Goal: Information Seeking & Learning: Learn about a topic

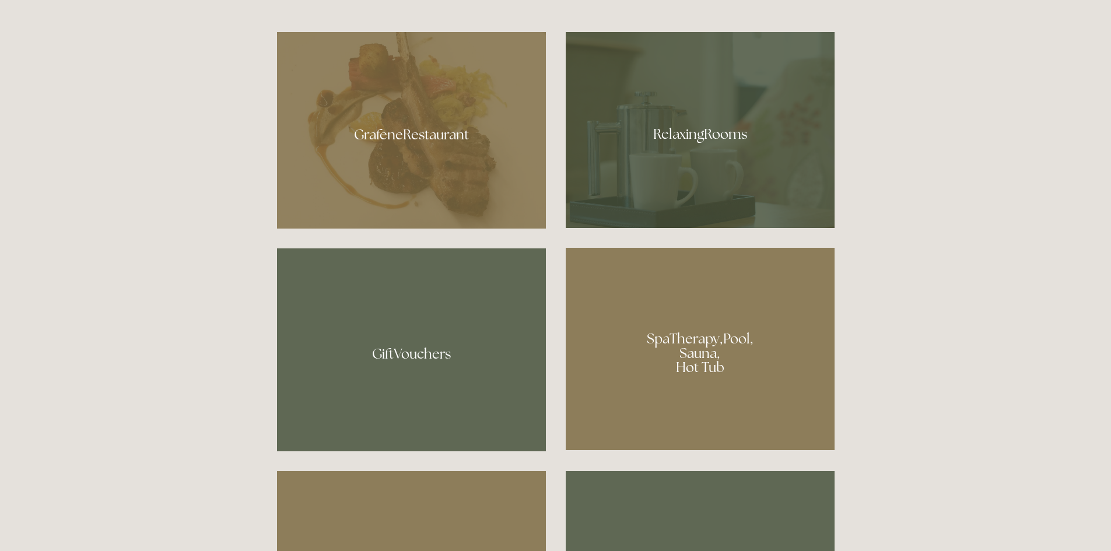
scroll to position [816, 0]
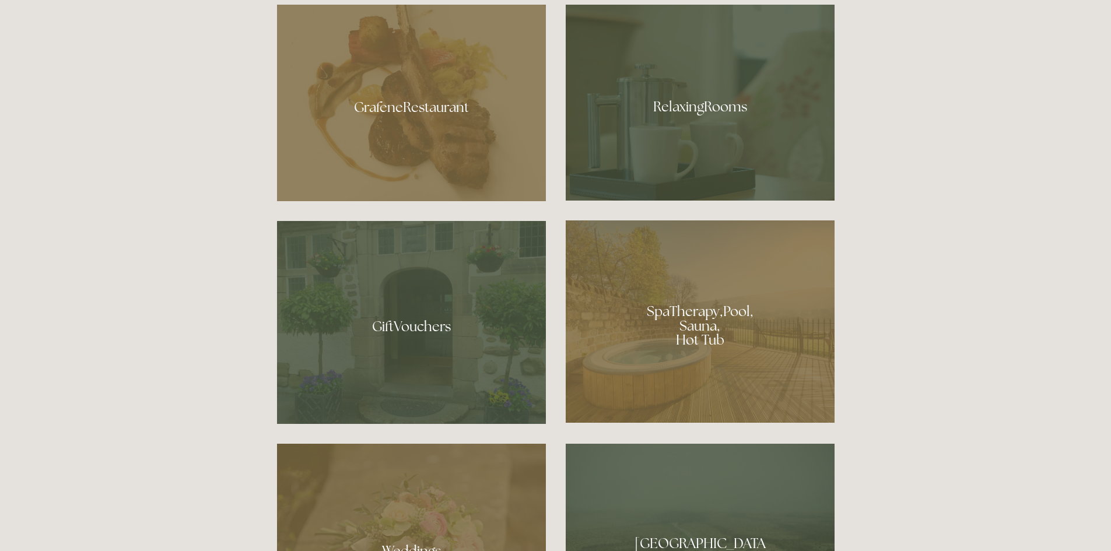
click at [417, 108] on div at bounding box center [411, 103] width 269 height 197
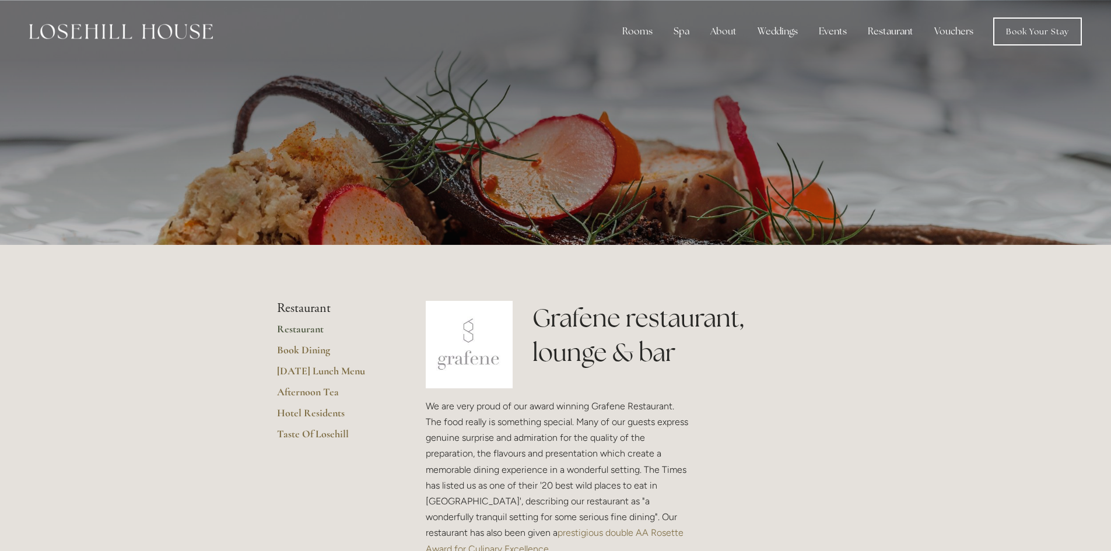
click at [310, 328] on link "Restaurant" at bounding box center [332, 332] width 111 height 21
click at [307, 373] on link "[DATE] Lunch Menu" at bounding box center [332, 374] width 111 height 21
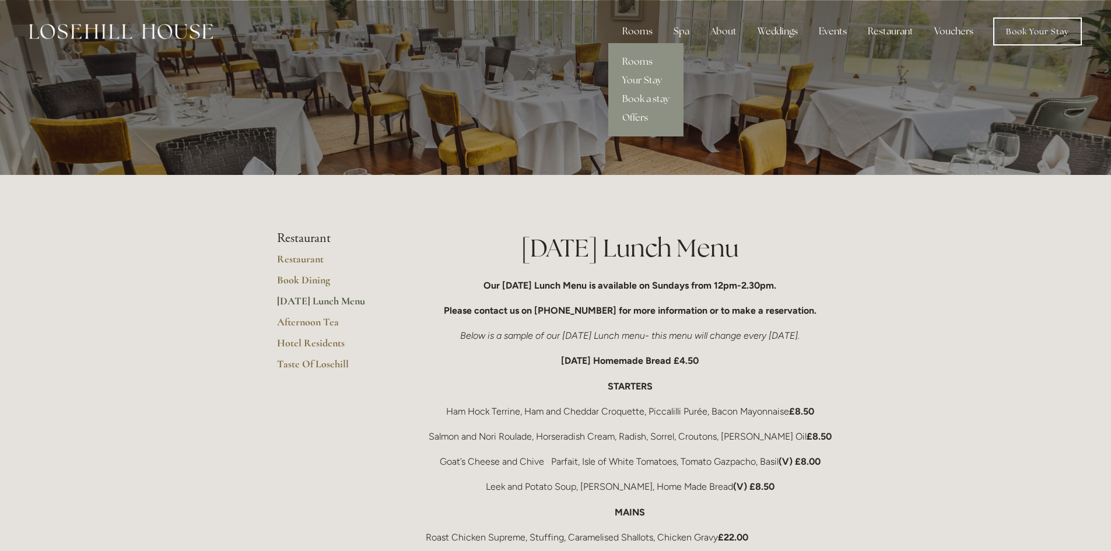
click at [639, 27] on div "Rooms" at bounding box center [637, 31] width 49 height 23
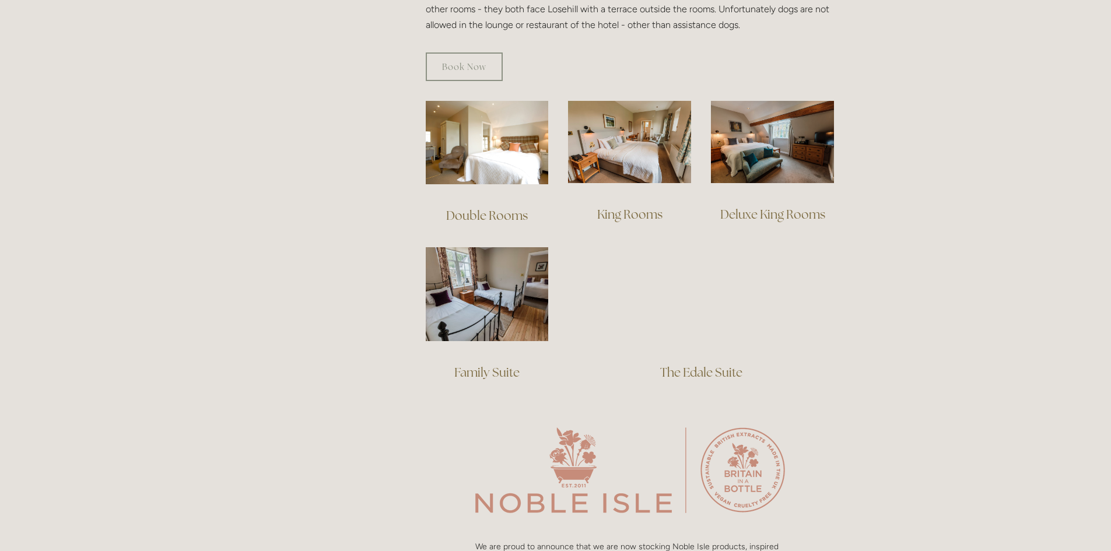
scroll to position [758, 0]
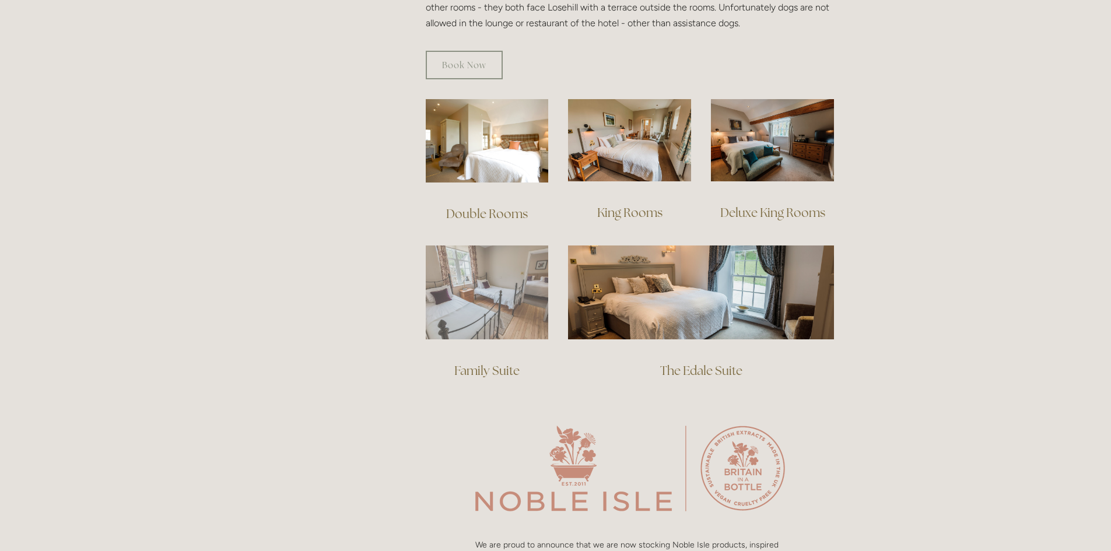
click at [482, 278] on img at bounding box center [487, 292] width 123 height 94
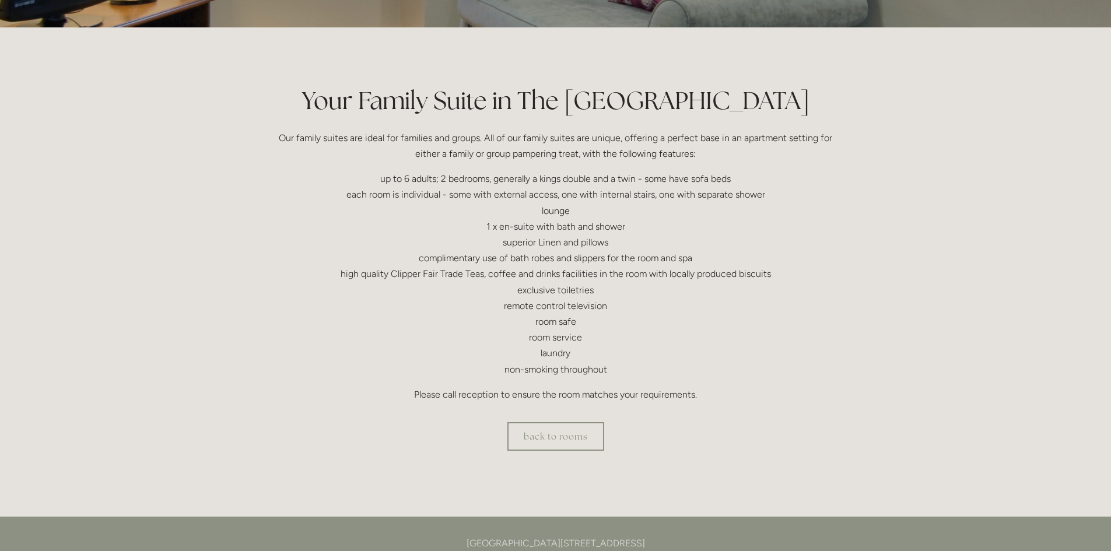
scroll to position [233, 0]
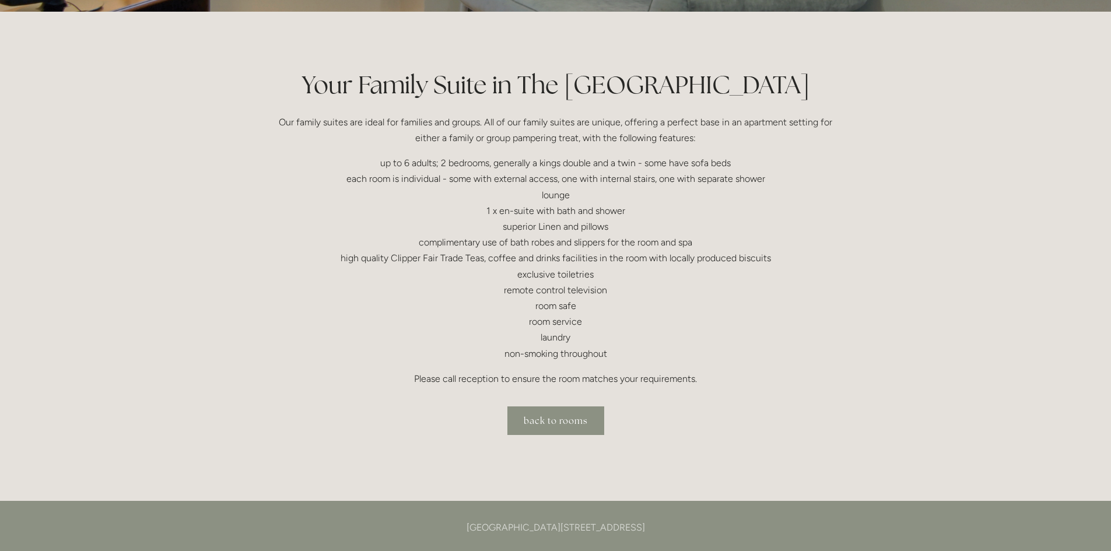
click at [553, 424] on link "back to rooms" at bounding box center [555, 420] width 97 height 29
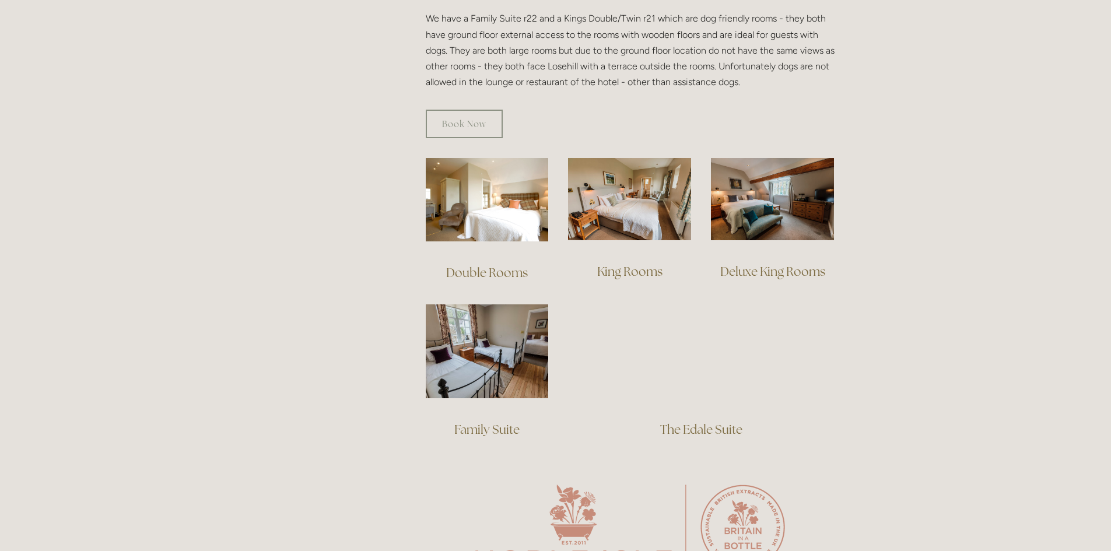
scroll to position [758, 0]
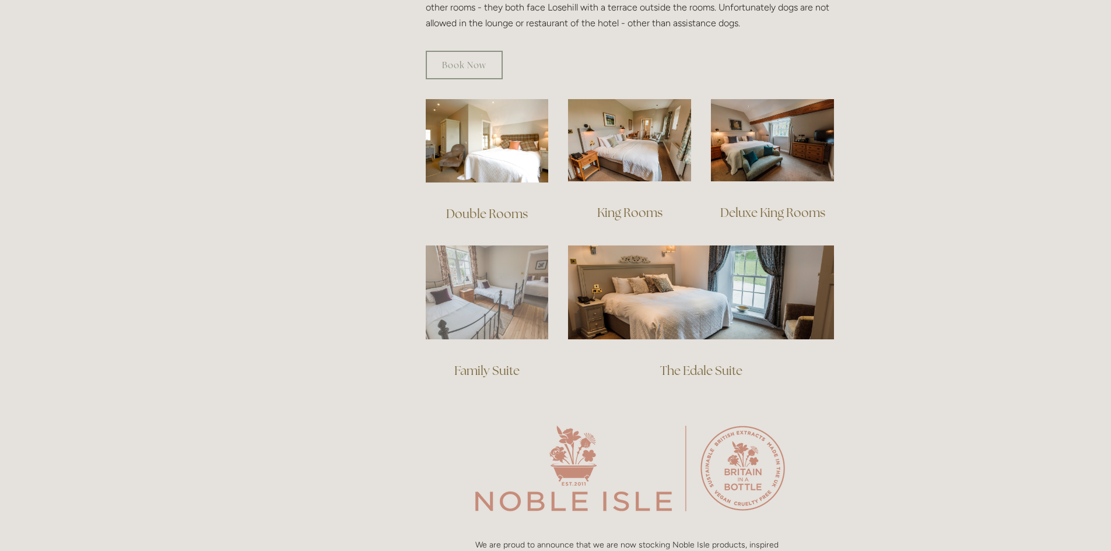
click at [475, 264] on img at bounding box center [487, 292] width 123 height 94
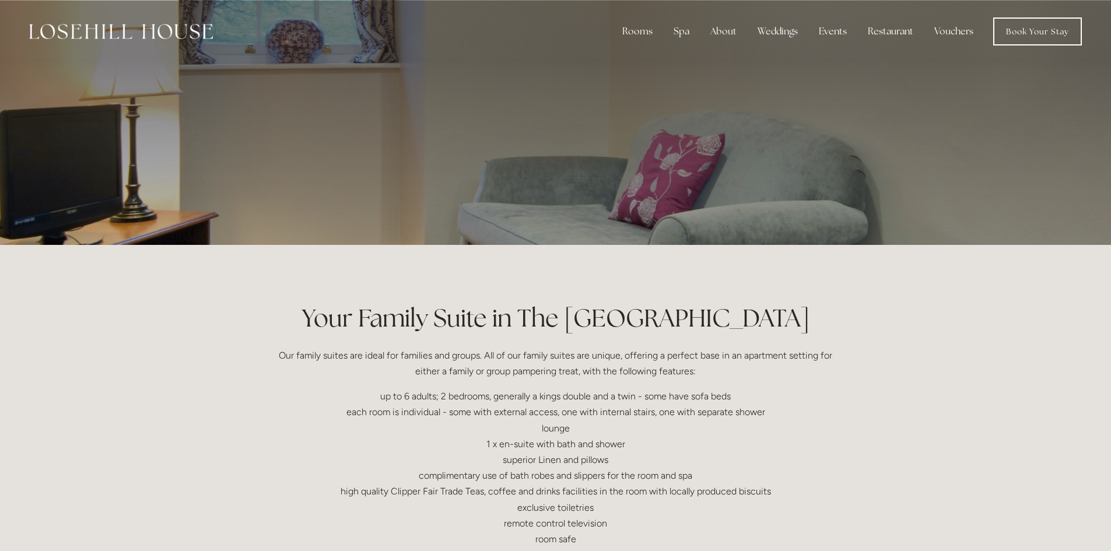
scroll to position [233, 0]
